Goal: Task Accomplishment & Management: Use online tool/utility

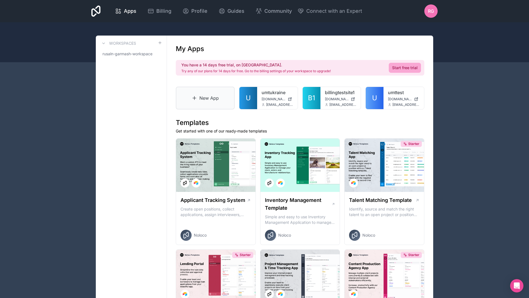
click at [210, 99] on link "New App" at bounding box center [205, 98] width 59 height 23
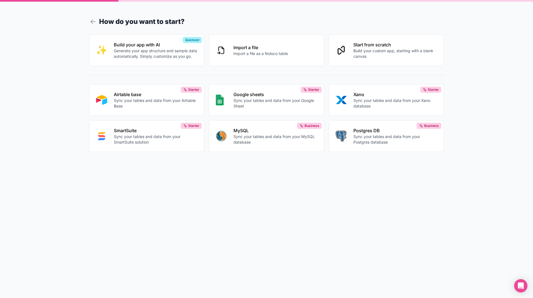
click at [360, 52] on p "Build your custom app, starting with a blank canvas" at bounding box center [395, 53] width 84 height 11
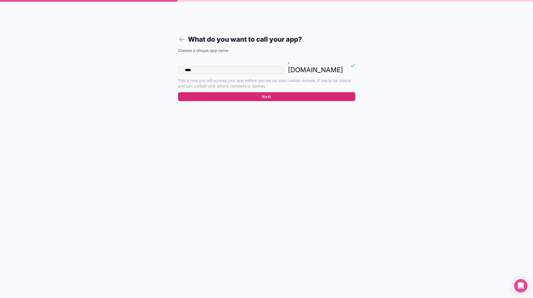
type input "****"
click at [274, 92] on button "Next" at bounding box center [266, 96] width 177 height 9
